Goal: Information Seeking & Learning: Learn about a topic

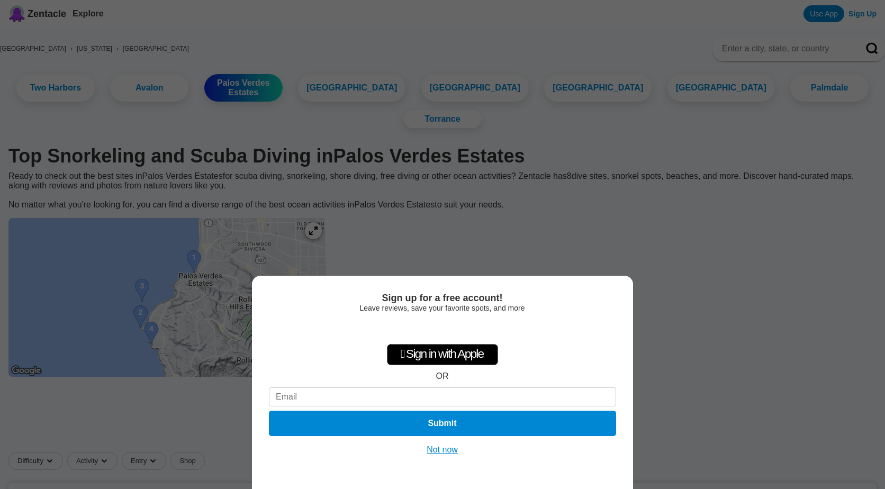
click at [380, 208] on div "Sign up for a free account! Leave reviews, save your favorite spots, and more …" at bounding box center [442, 244] width 885 height 489
click at [529, 231] on div "Sign up for a free account! Leave reviews, save your favorite spots, and more …" at bounding box center [442, 244] width 885 height 489
click at [376, 197] on div "Sign up for a free account! Leave reviews, save your favorite spots, and more …" at bounding box center [442, 244] width 885 height 489
click at [206, 317] on div "Sign up for a free account! Leave reviews, save your favorite spots, and more …" at bounding box center [442, 244] width 885 height 489
click at [456, 452] on button "Not now" at bounding box center [443, 450] width 38 height 11
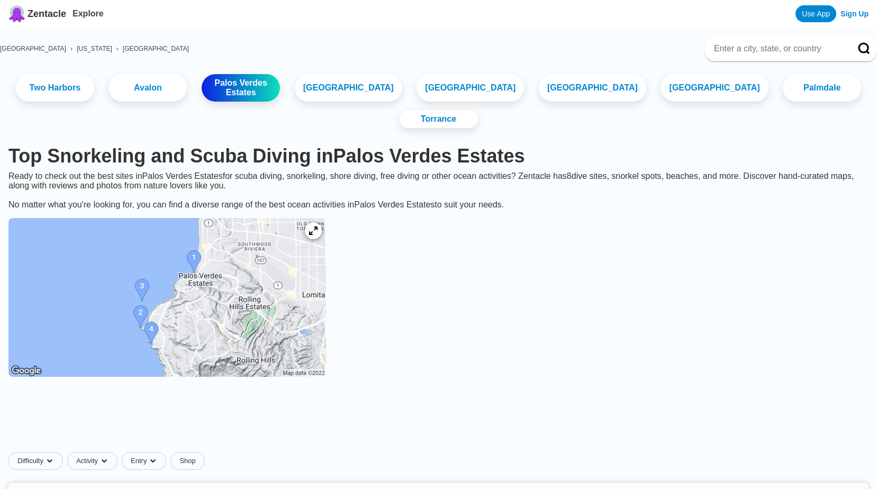
click at [188, 325] on img at bounding box center [167, 297] width 318 height 159
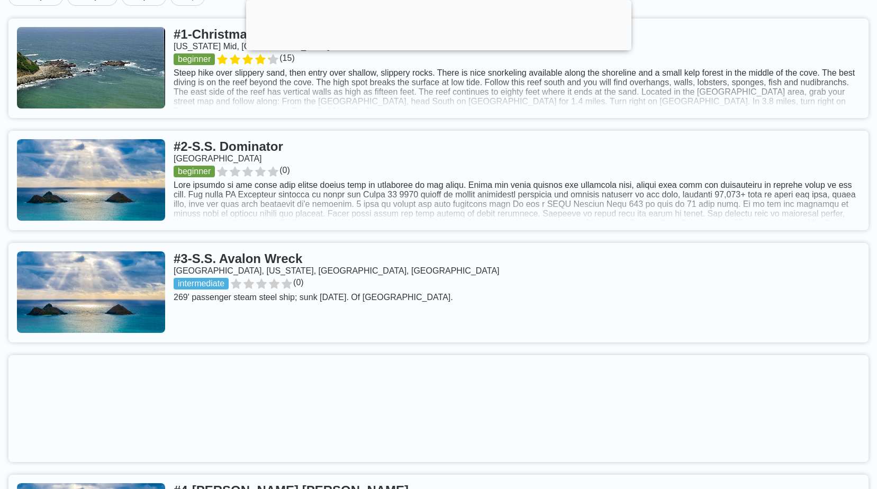
scroll to position [529, 0]
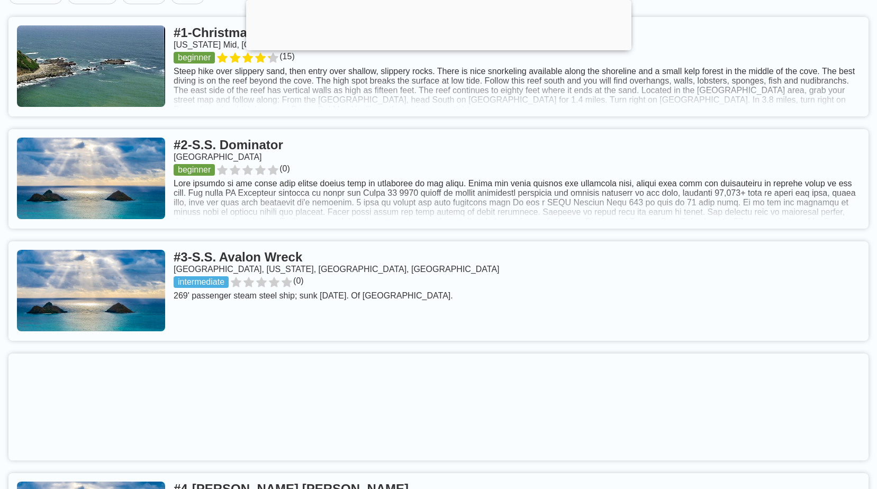
click at [328, 244] on link at bounding box center [438, 291] width 860 height 100
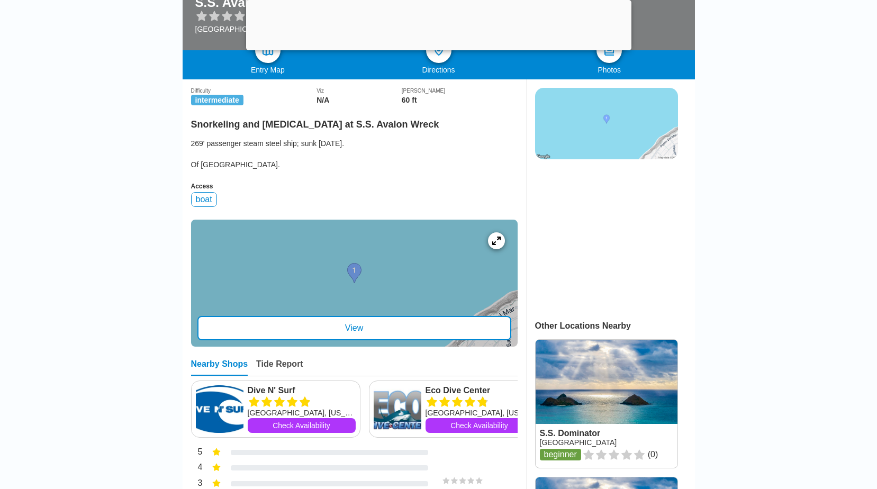
scroll to position [265, 0]
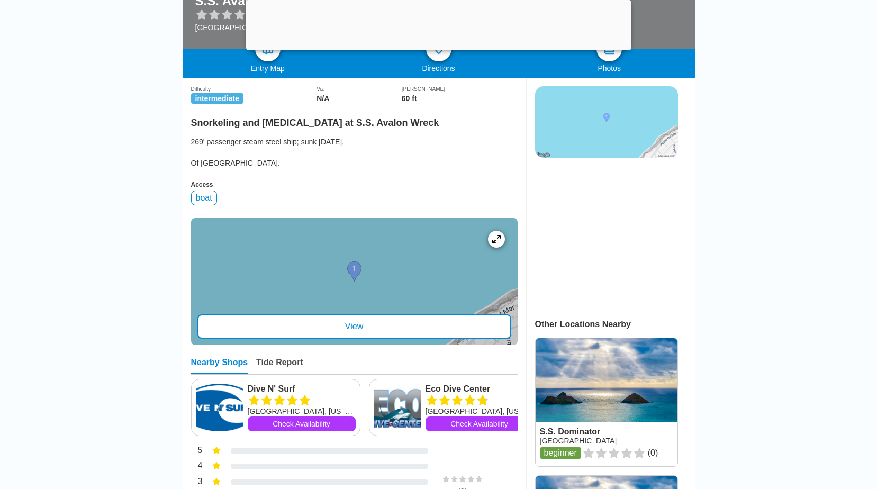
click at [361, 331] on div "View" at bounding box center [354, 326] width 314 height 24
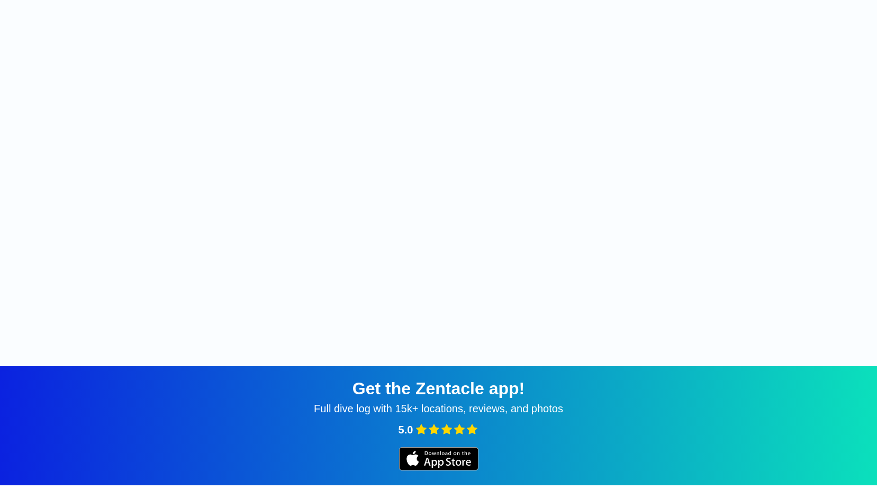
scroll to position [159, 0]
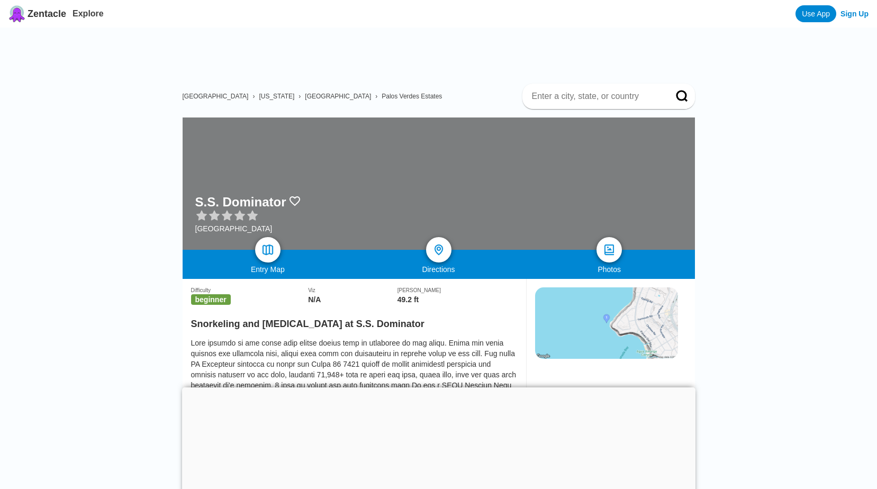
scroll to position [212, 0]
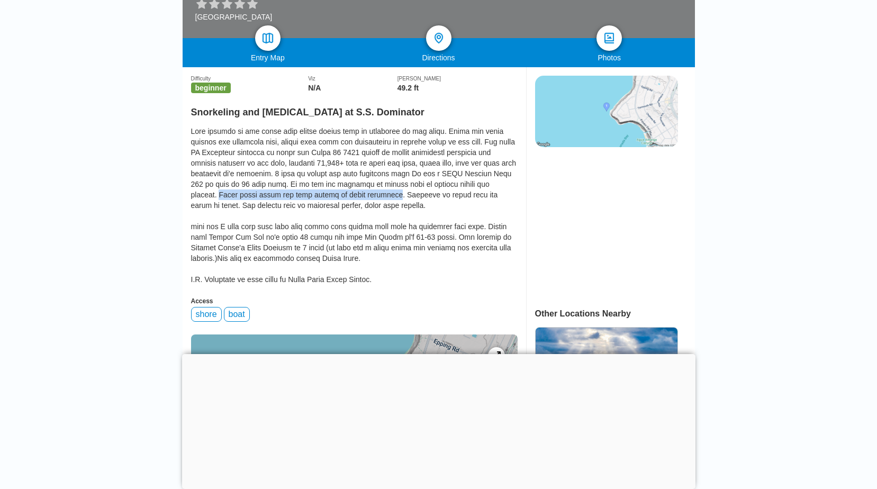
drag, startPoint x: 190, startPoint y: 203, endPoint x: 361, endPoint y: 198, distance: 171.1
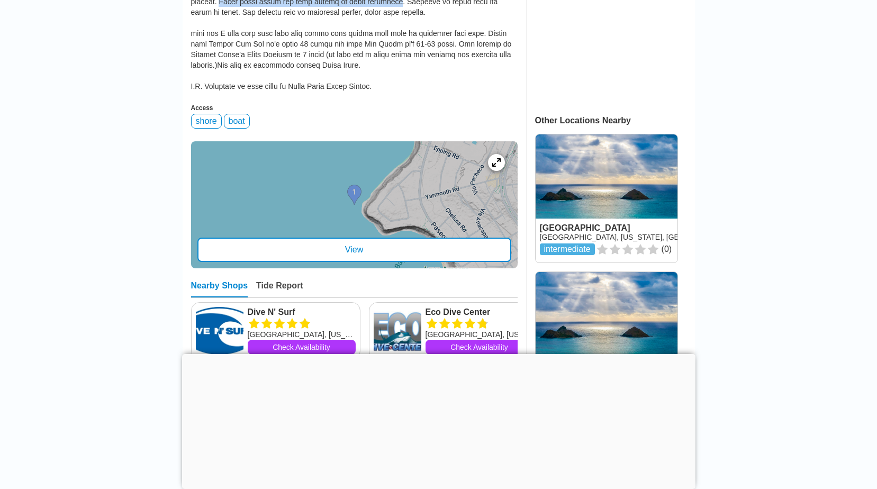
scroll to position [424, 0]
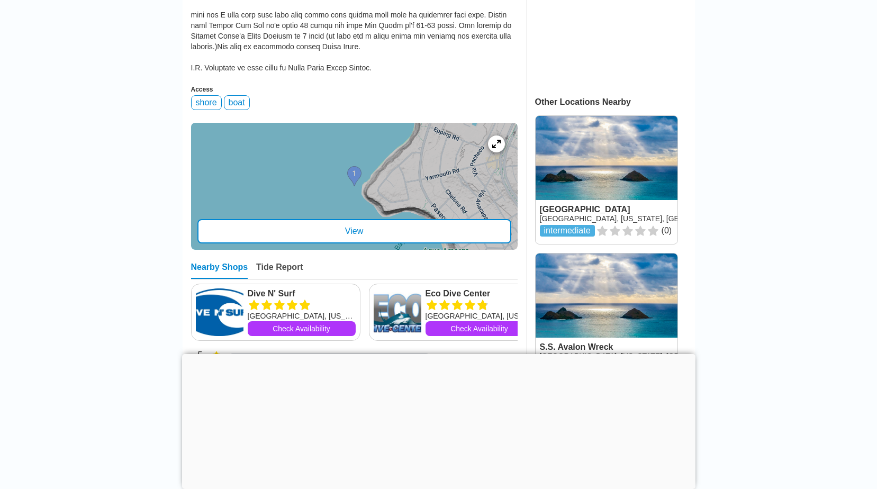
click at [354, 235] on div "View" at bounding box center [354, 231] width 314 height 24
